Goal: Find specific page/section: Find specific page/section

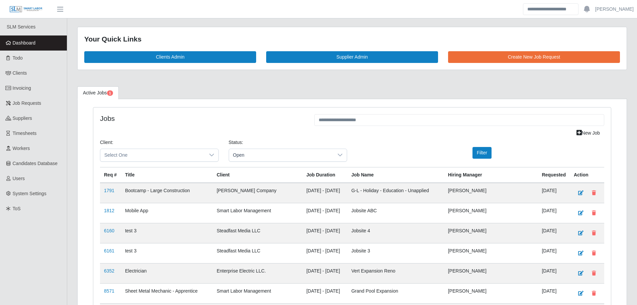
click at [46, 45] on link "Dashboard" at bounding box center [33, 42] width 67 height 15
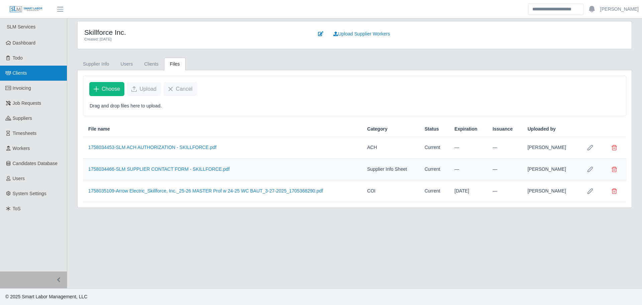
click at [34, 73] on link "Clients" at bounding box center [33, 73] width 67 height 15
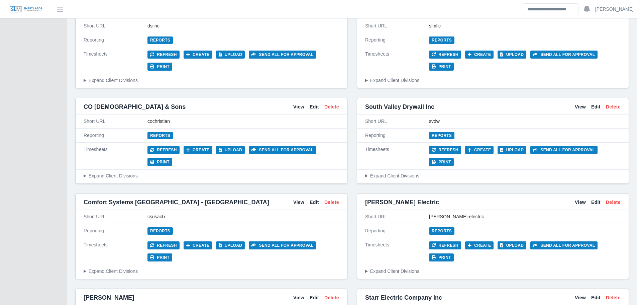
scroll to position [1037, 0]
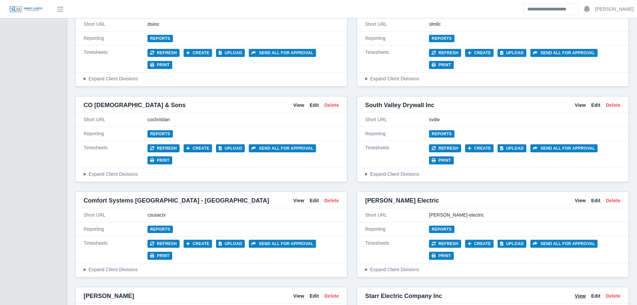
click at [580, 292] on link "View" at bounding box center [580, 295] width 11 height 7
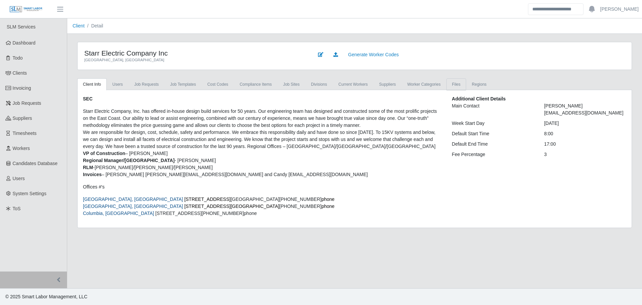
click at [451, 86] on link "Files" at bounding box center [456, 84] width 20 height 12
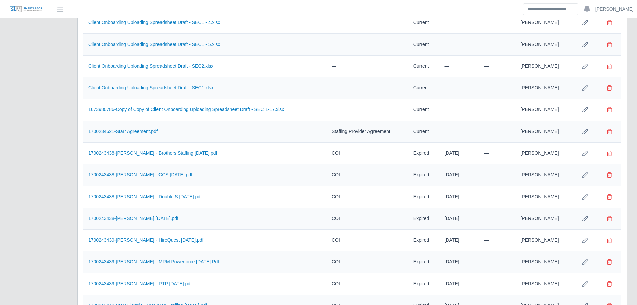
scroll to position [234, 0]
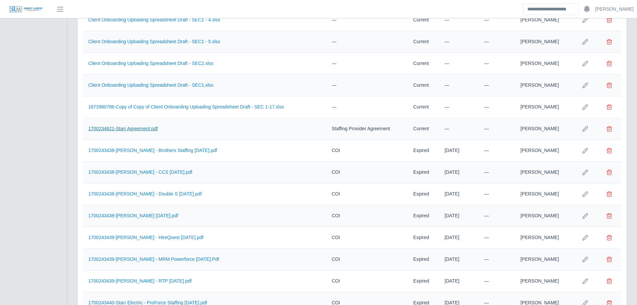
click at [140, 127] on link "1700234621-Starr Agreement.pdf" at bounding box center [123, 128] width 70 height 5
